Goal: Transaction & Acquisition: Purchase product/service

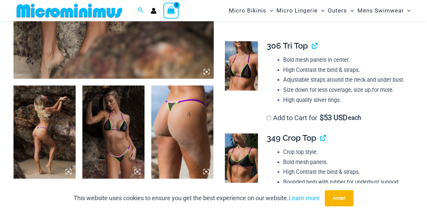
scroll to position [331, 0]
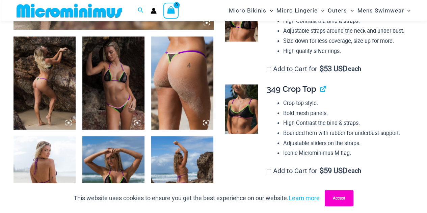
click at [349, 199] on button "Accept" at bounding box center [338, 198] width 29 height 16
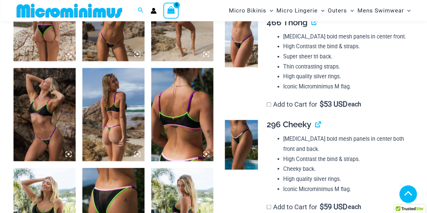
scroll to position [534, 0]
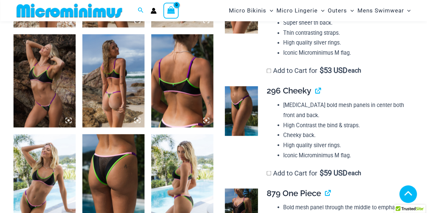
click at [127, 113] on img at bounding box center [113, 80] width 62 height 93
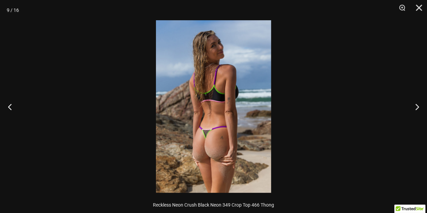
click at [198, 134] on img at bounding box center [213, 106] width 115 height 172
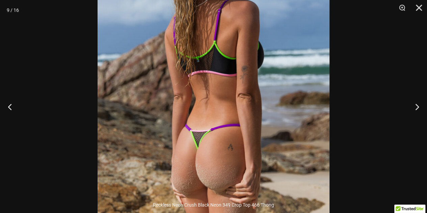
click at [271, 93] on img at bounding box center [213, 84] width 232 height 347
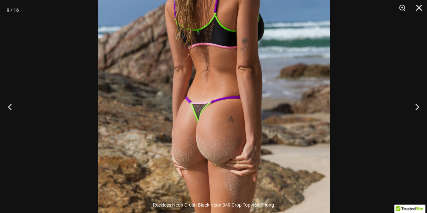
click at [278, 56] on img at bounding box center [214, 56] width 232 height 347
click at [418, 108] on button "Next" at bounding box center [413, 107] width 25 height 34
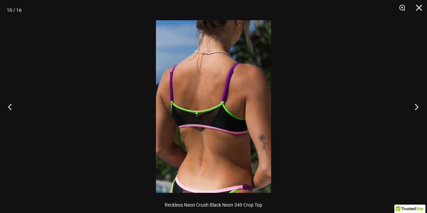
click at [418, 108] on button "Next" at bounding box center [413, 107] width 25 height 34
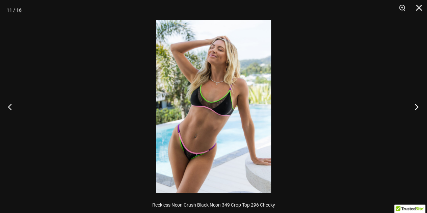
click at [418, 108] on button "Next" at bounding box center [413, 107] width 25 height 34
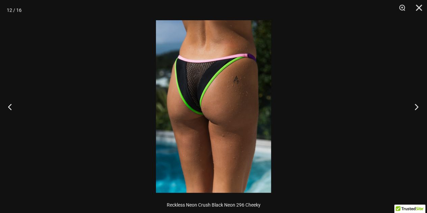
click at [417, 109] on button "Next" at bounding box center [413, 107] width 25 height 34
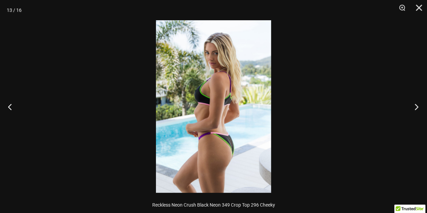
click at [417, 109] on button "Next" at bounding box center [413, 107] width 25 height 34
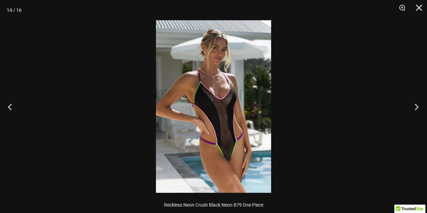
click at [416, 110] on button "Next" at bounding box center [413, 107] width 25 height 34
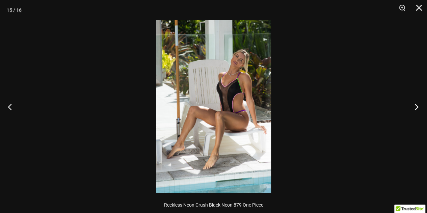
click at [415, 110] on button "Next" at bounding box center [413, 107] width 25 height 34
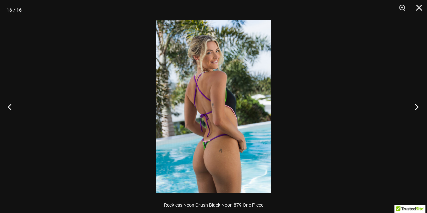
click at [415, 111] on button "Next" at bounding box center [413, 107] width 25 height 34
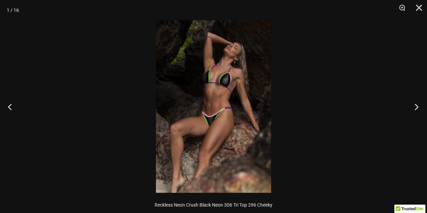
click at [415, 111] on button "Next" at bounding box center [413, 107] width 25 height 34
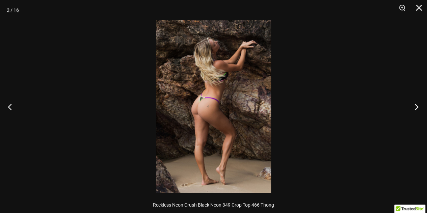
click at [415, 107] on button "Next" at bounding box center [413, 107] width 25 height 34
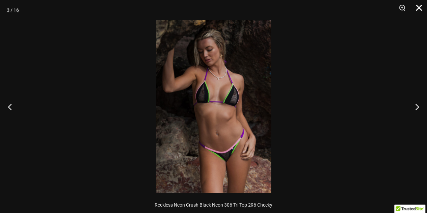
click at [418, 7] on button "Close" at bounding box center [416, 10] width 17 height 20
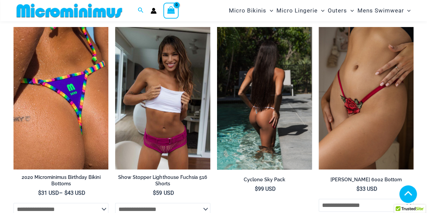
scroll to position [1411, 0]
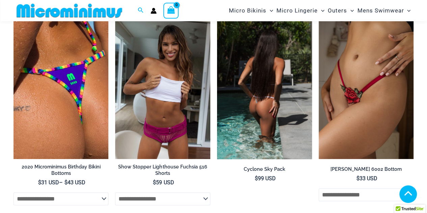
click at [293, 120] on img at bounding box center [264, 88] width 95 height 142
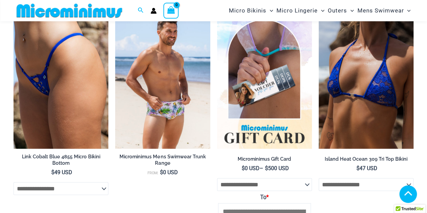
scroll to position [898, 0]
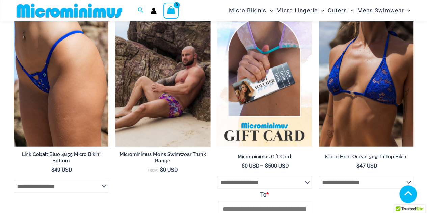
click at [168, 100] on img at bounding box center [162, 75] width 95 height 142
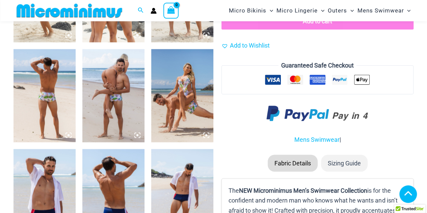
scroll to position [514, 0]
